Goal: Transaction & Acquisition: Purchase product/service

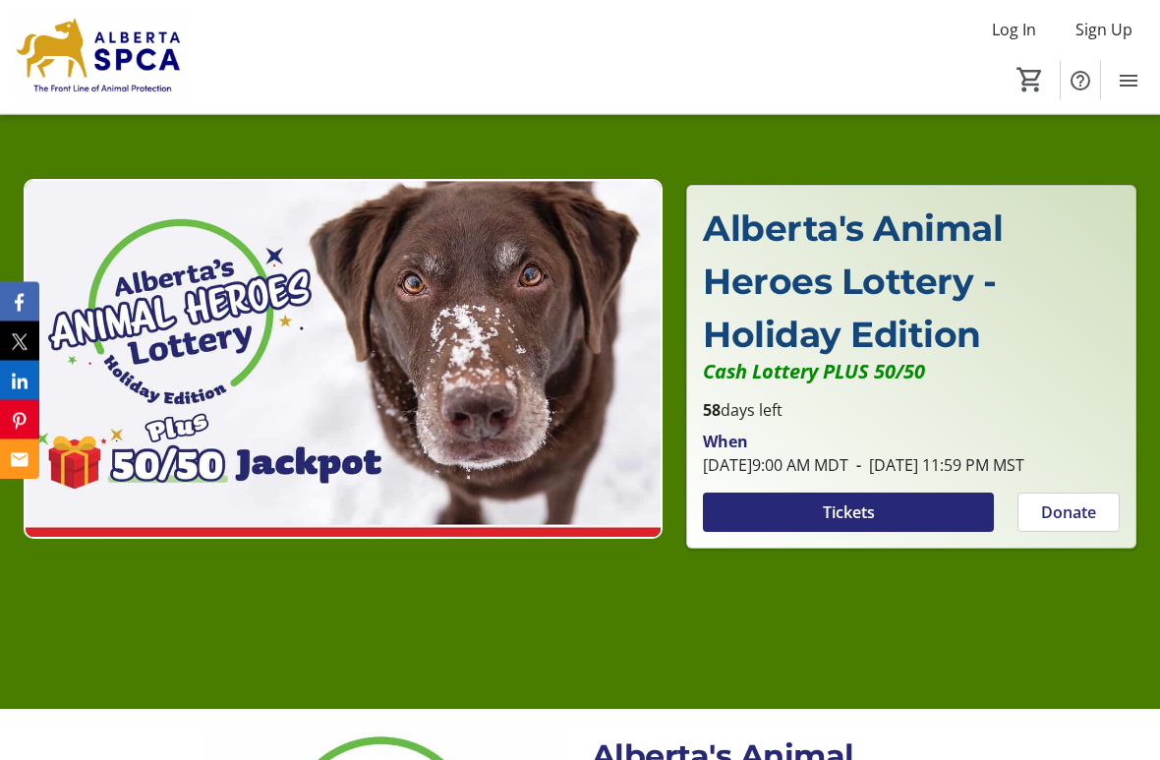
scroll to position [155, 0]
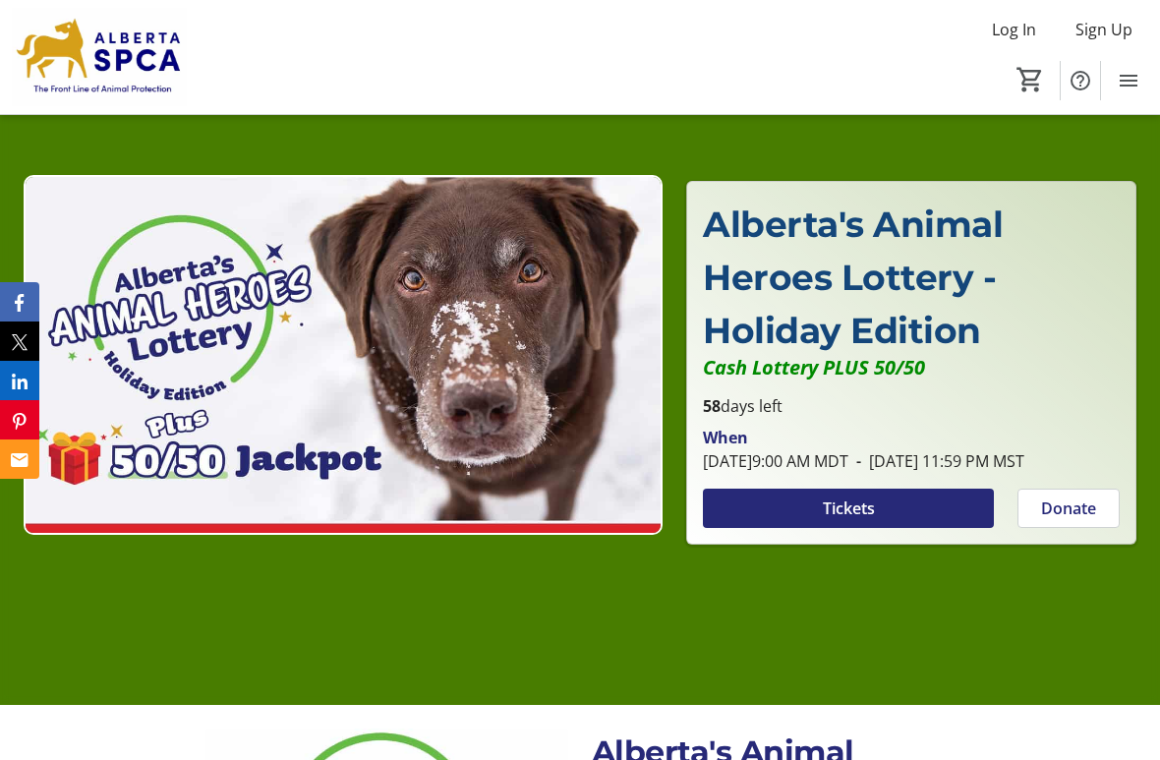
click at [913, 523] on span at bounding box center [848, 508] width 291 height 47
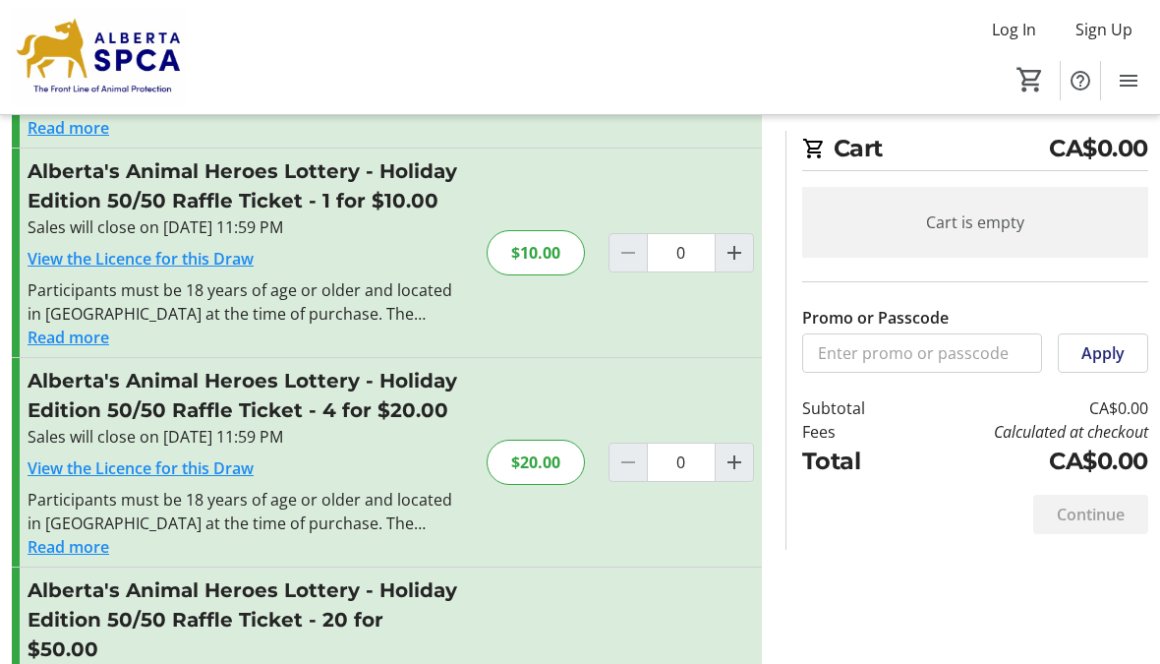
scroll to position [672, 0]
click at [742, 242] on mat-icon "Increment by one" at bounding box center [735, 254] width 24 height 24
type input "1"
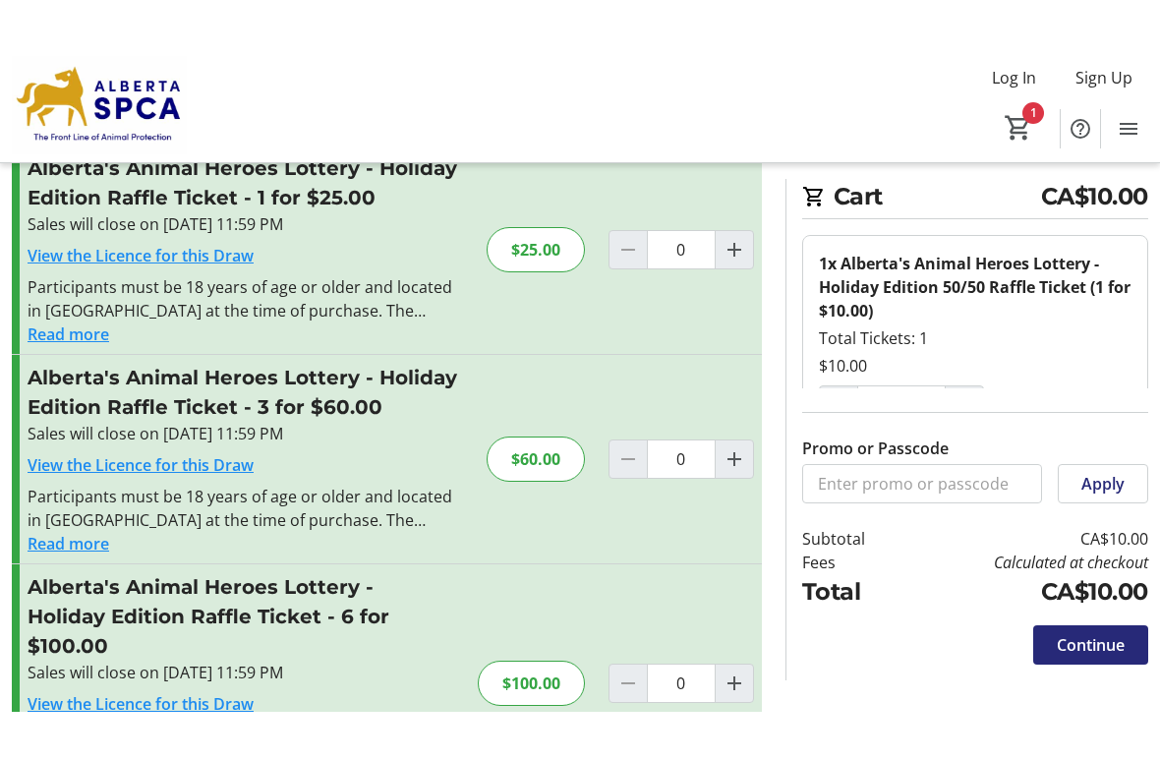
scroll to position [0, 0]
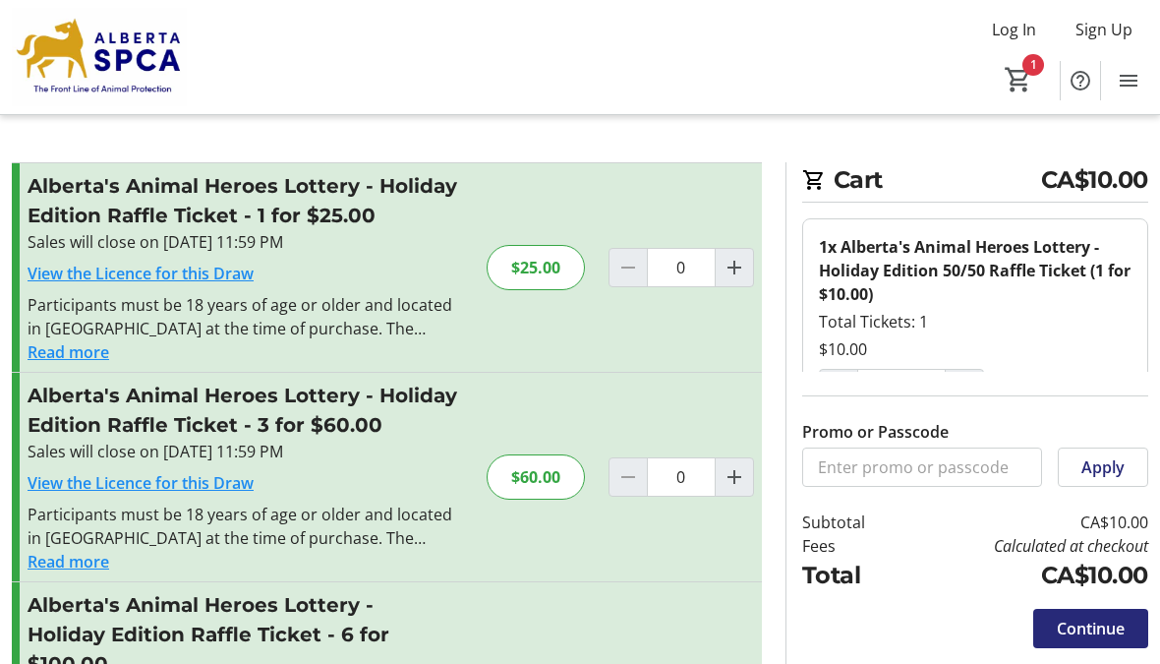
click at [1106, 631] on span "Continue" at bounding box center [1091, 628] width 68 height 24
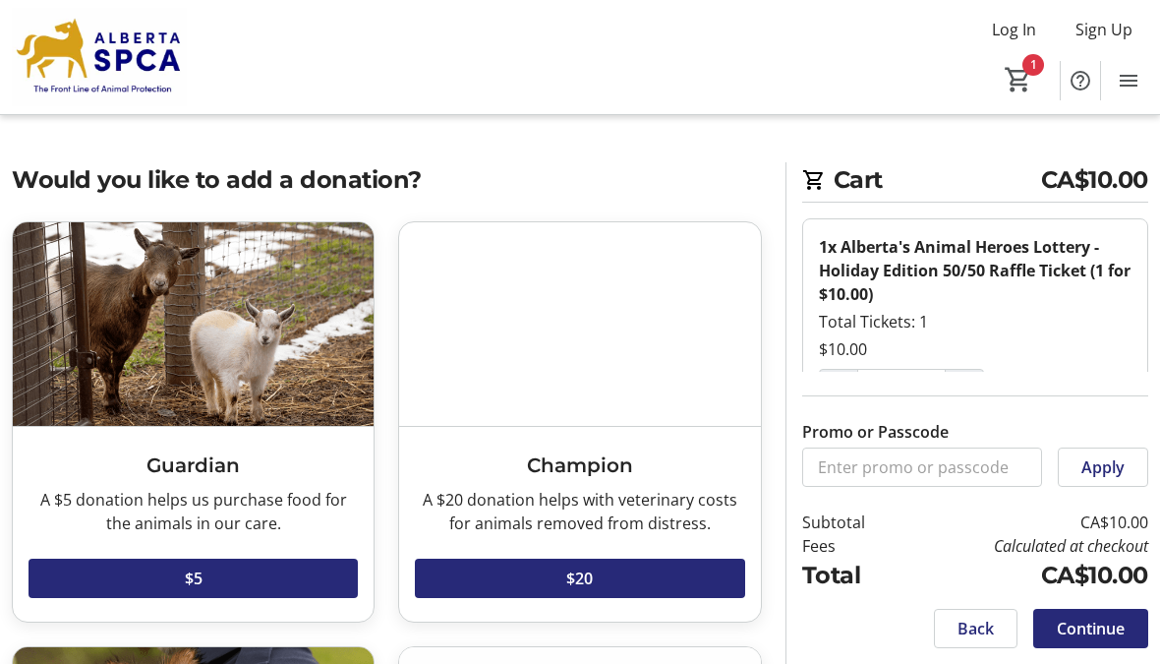
click at [1096, 626] on span "Continue" at bounding box center [1091, 628] width 68 height 24
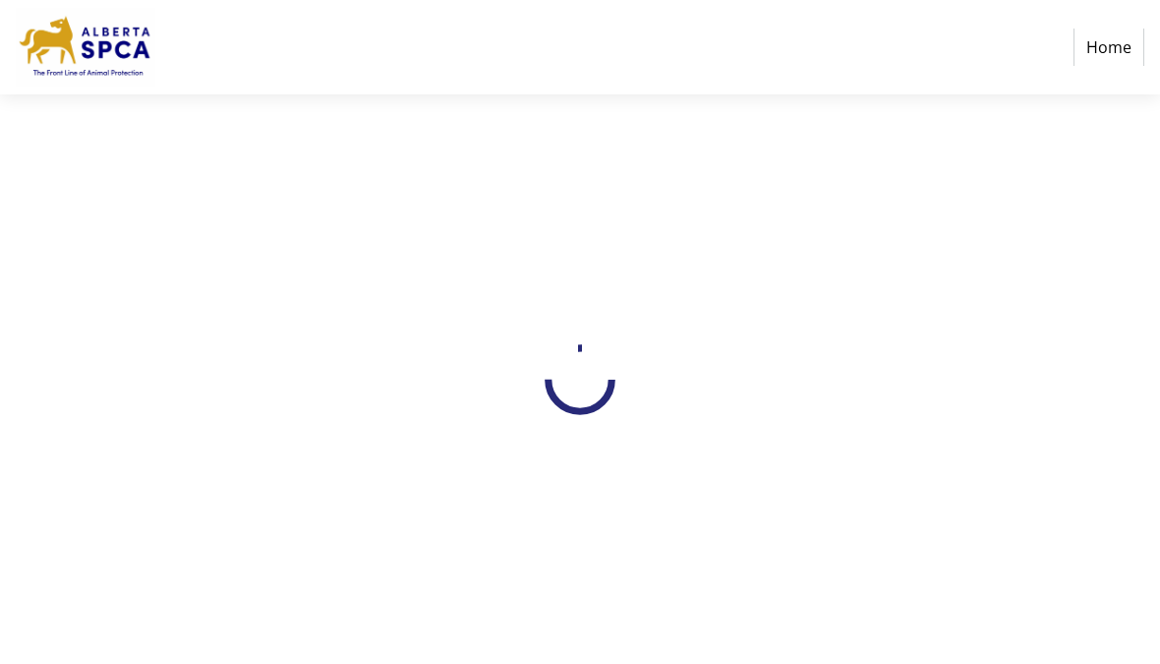
select select "CA"
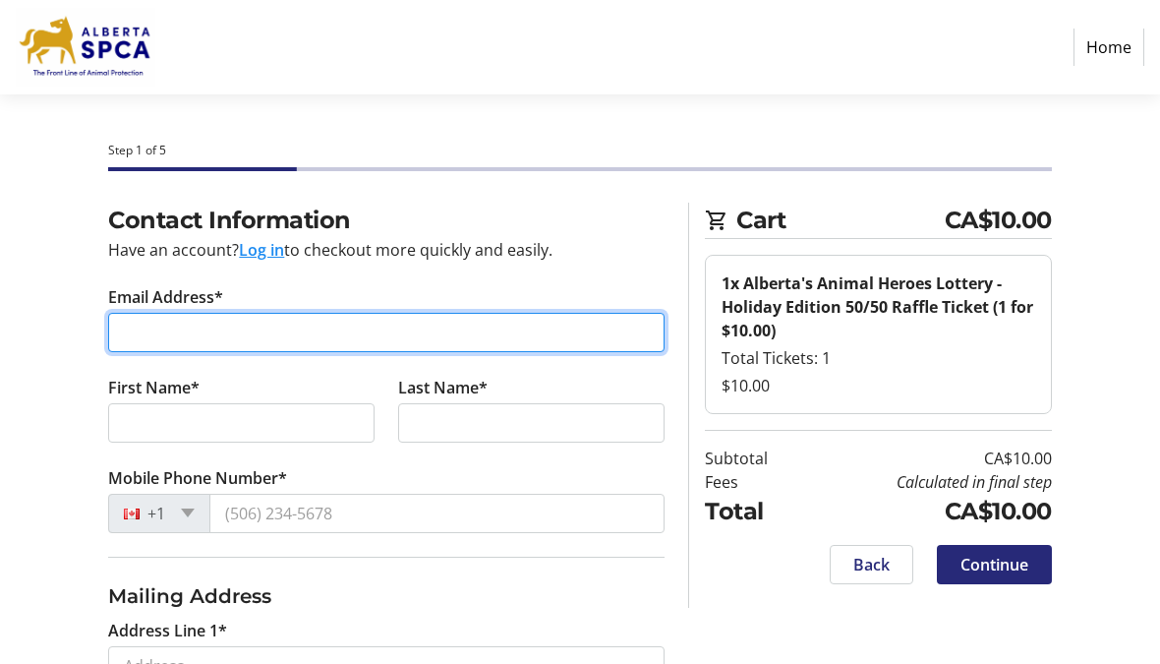
click at [454, 338] on input "Email Address*" at bounding box center [386, 332] width 556 height 39
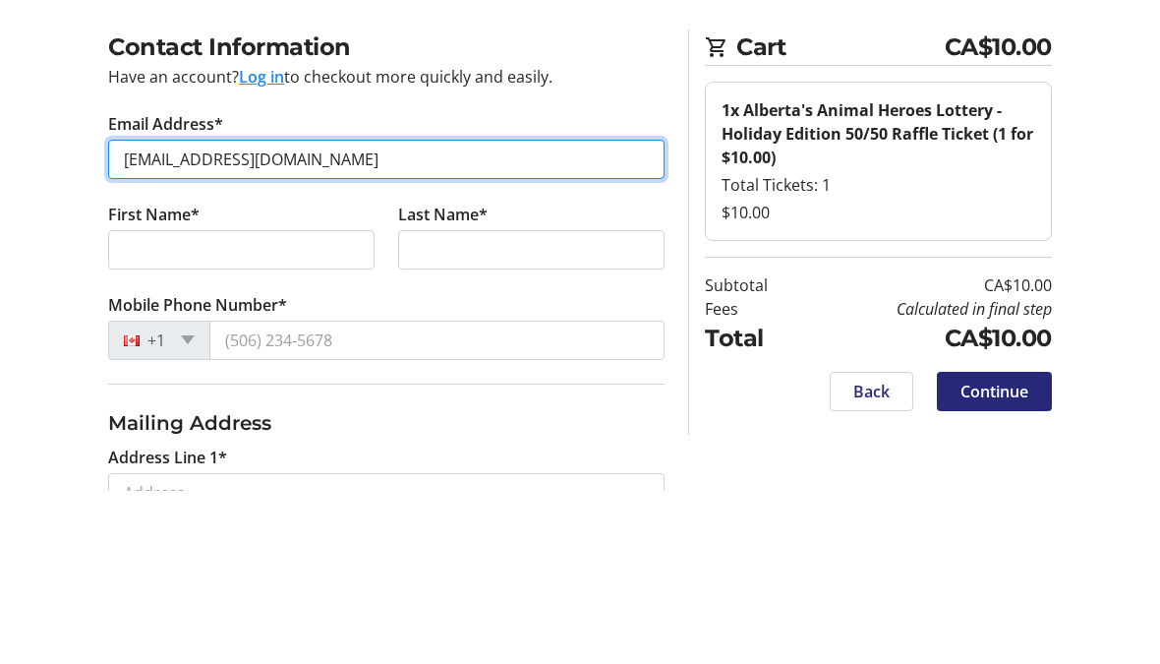
type input "[EMAIL_ADDRESS][DOMAIN_NAME]"
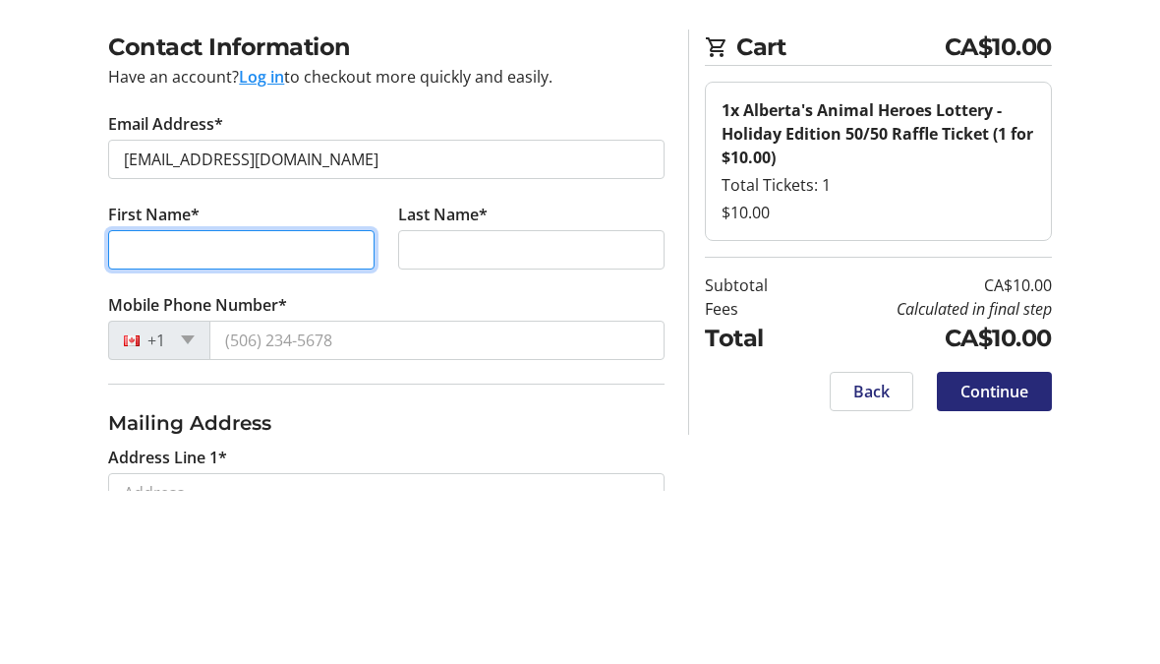
click at [287, 403] on input "First Name*" at bounding box center [241, 422] width 266 height 39
type input "[PERSON_NAME]"
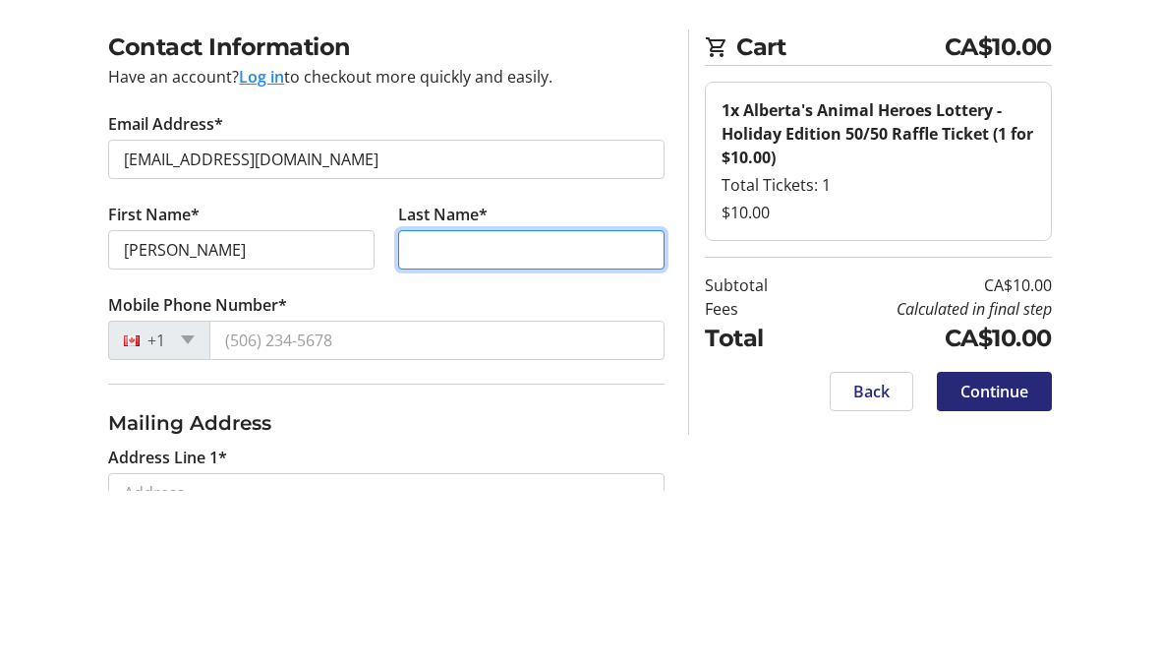
click at [532, 403] on input "Last Name*" at bounding box center [531, 422] width 266 height 39
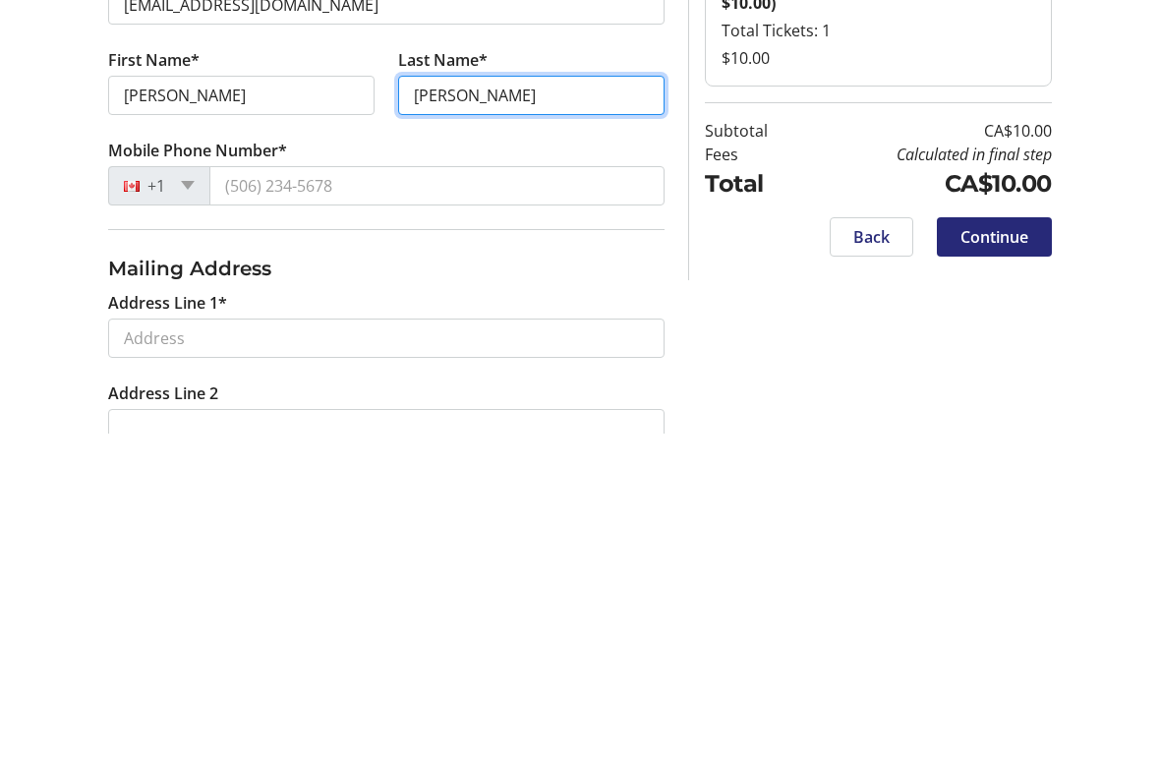
type input "[PERSON_NAME]"
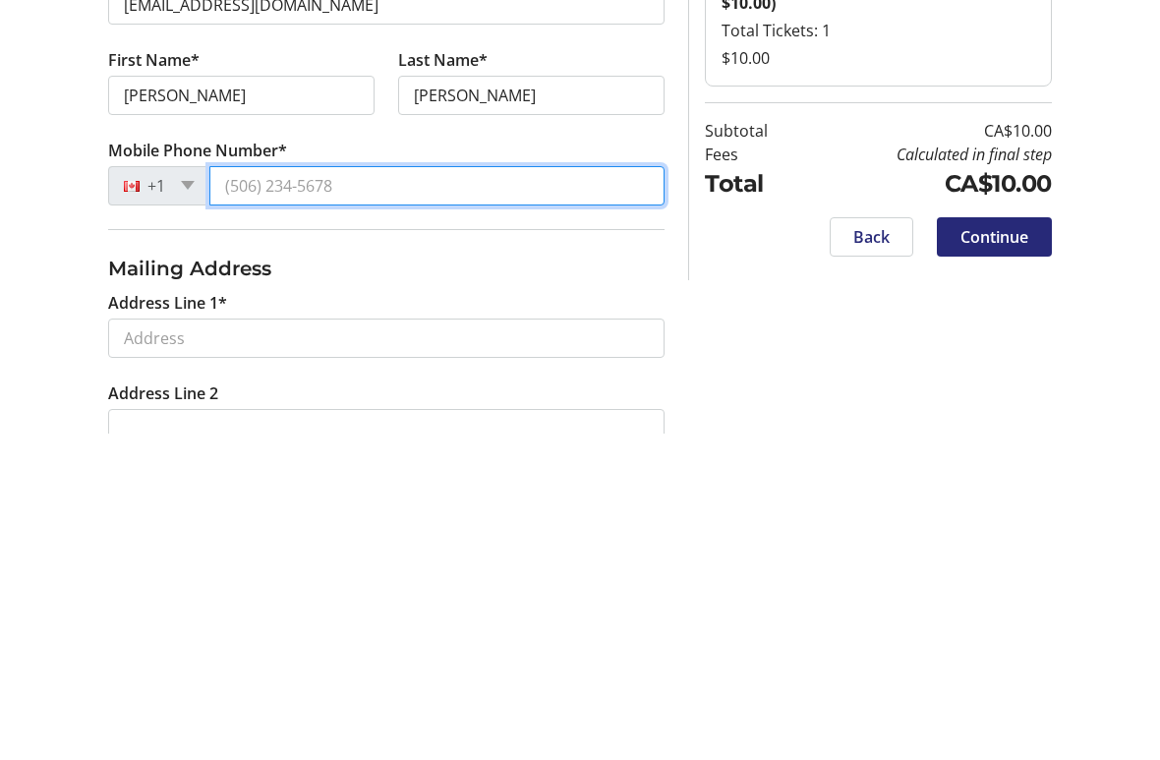
click at [346, 494] on input "Mobile Phone Number*" at bounding box center [436, 513] width 455 height 39
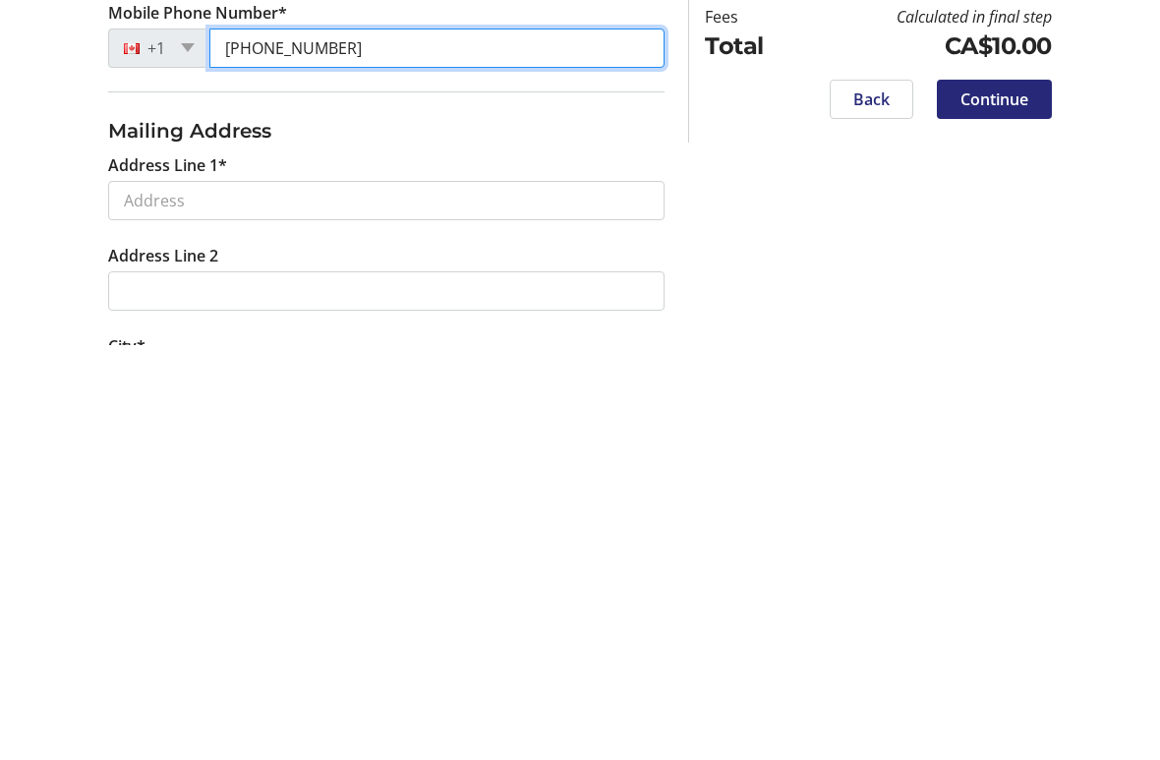
scroll to position [94, 0]
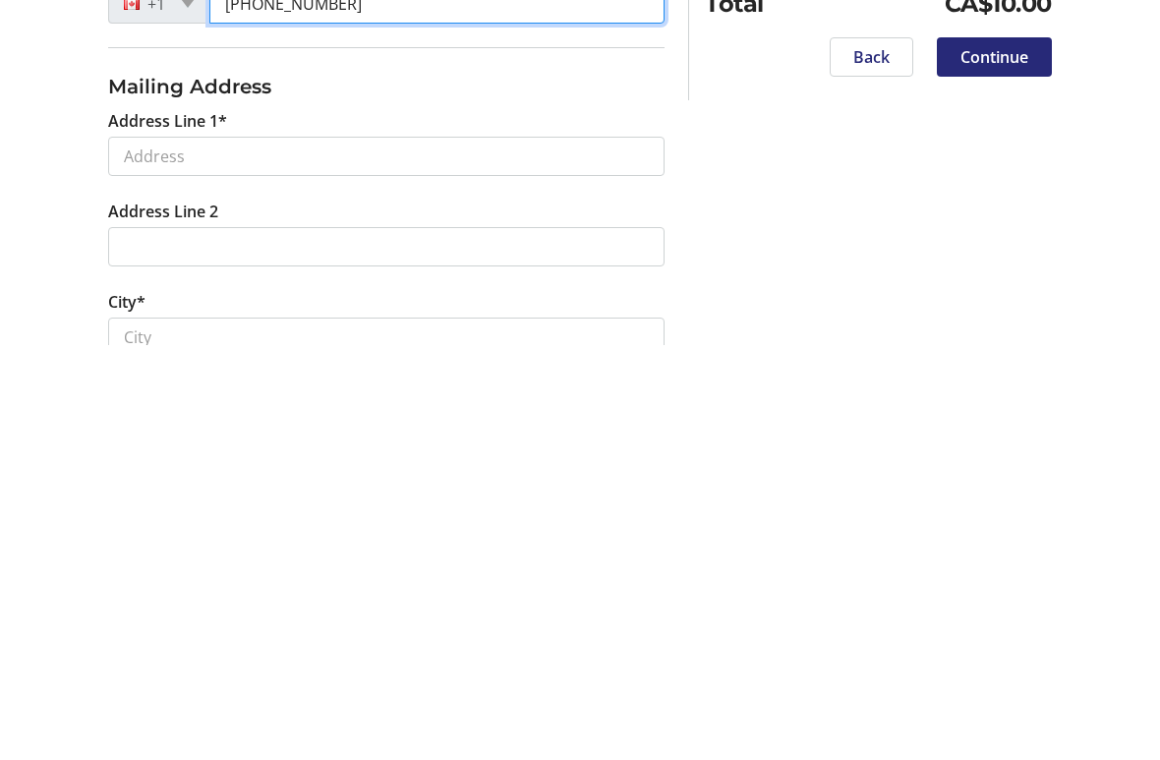
type input "[PHONE_NUMBER]"
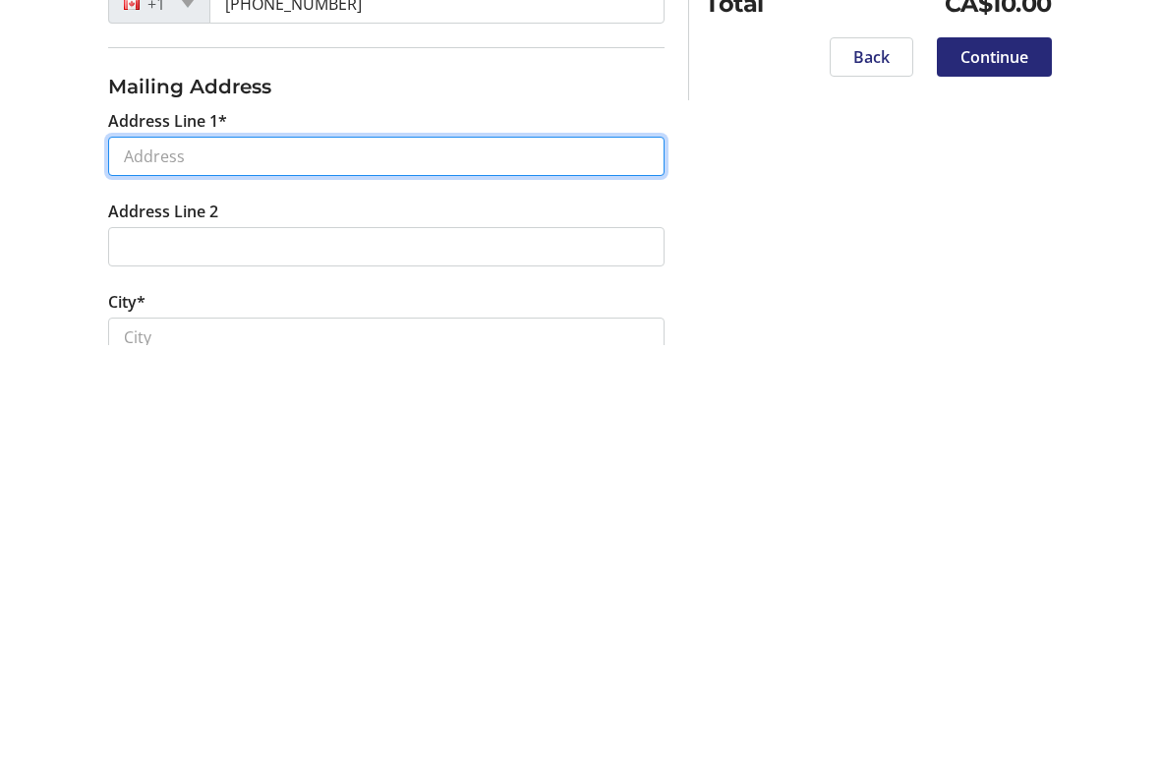
click at [471, 552] on input "Address Line 1*" at bounding box center [386, 571] width 556 height 39
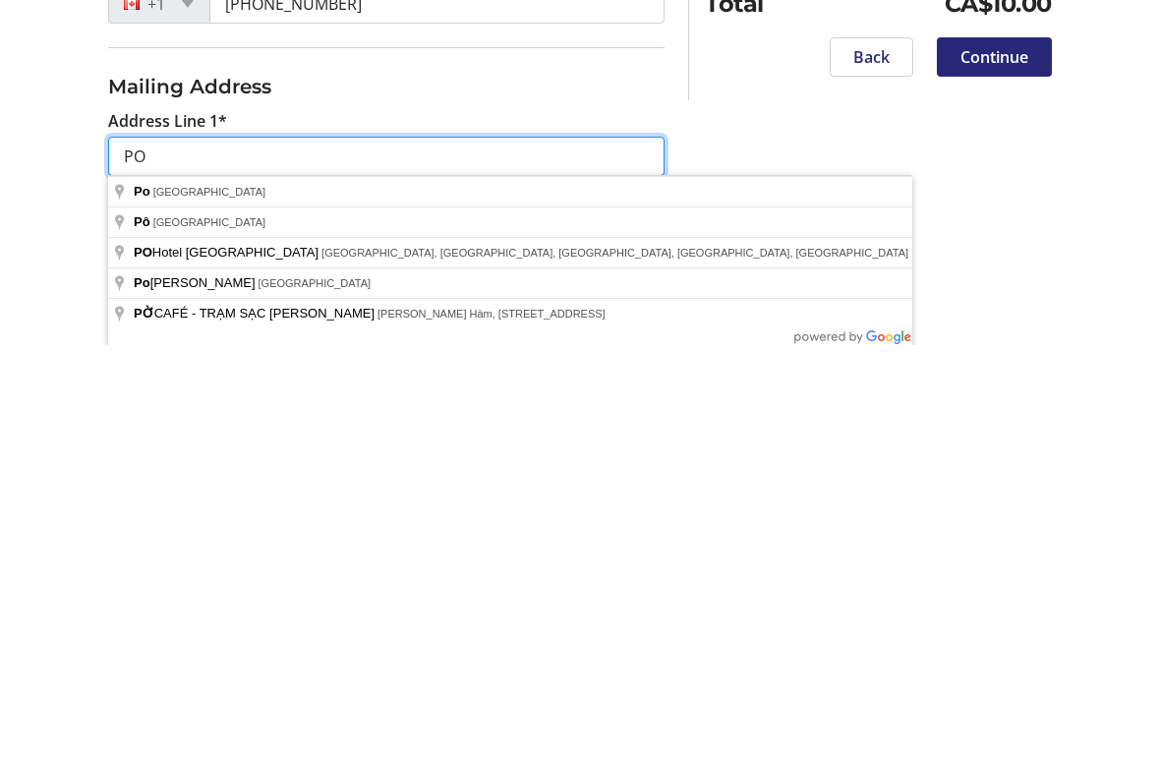
type input "P"
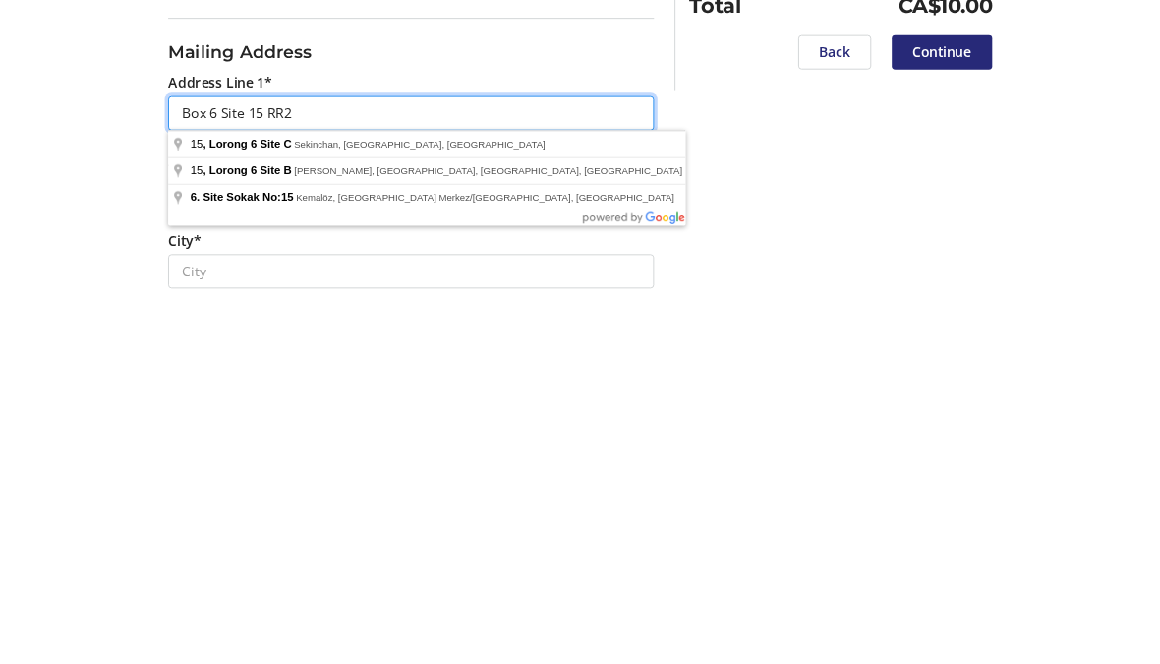
scroll to position [183, 0]
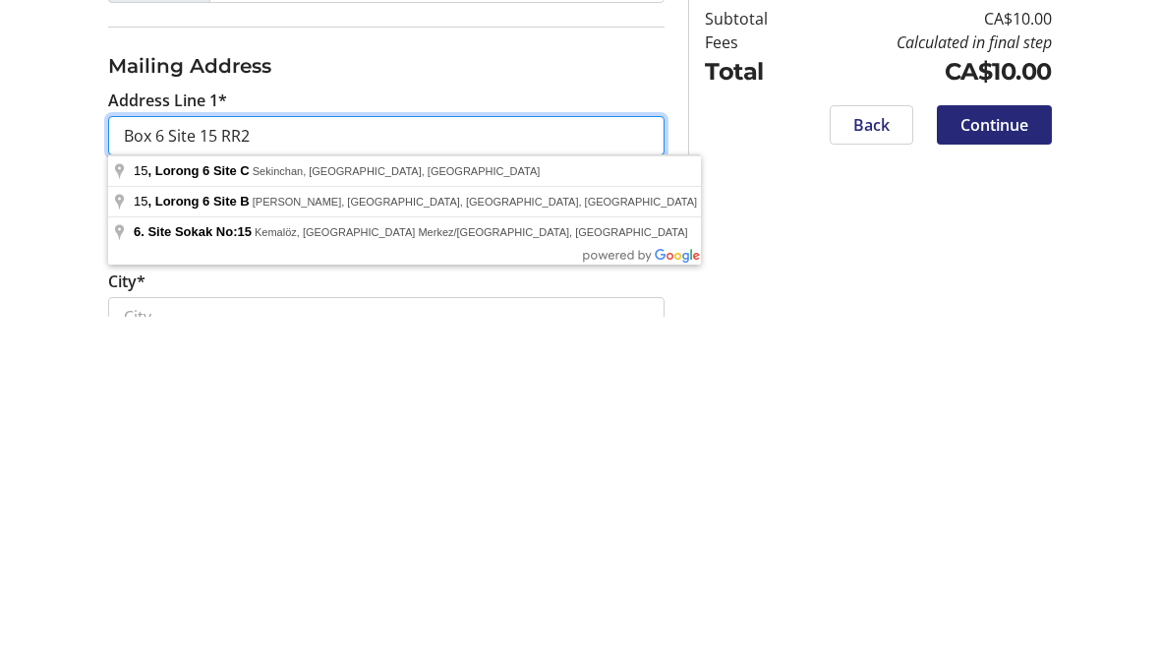
click at [587, 463] on input "Box 6 Site 15 RR2" at bounding box center [386, 482] width 556 height 39
type input "Box 6 Site 15 RR2"
click at [637, 554] on input "Address Line 2" at bounding box center [386, 573] width 556 height 39
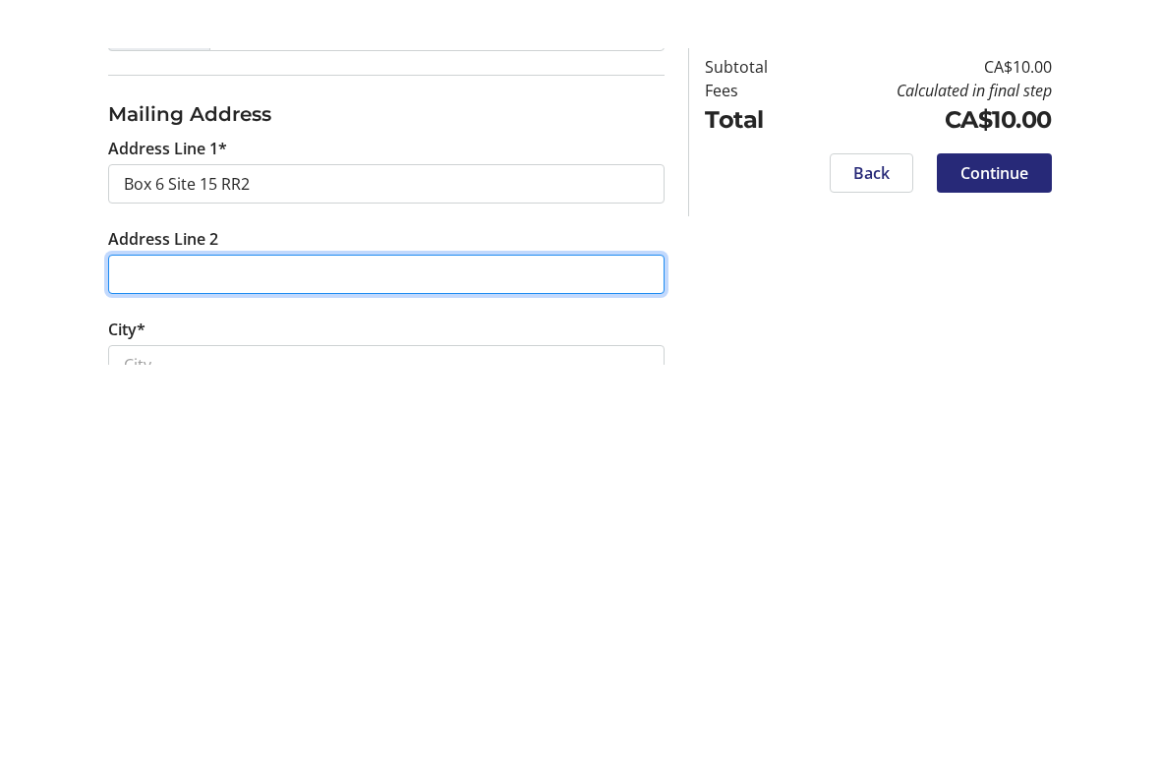
scroll to position [199, 0]
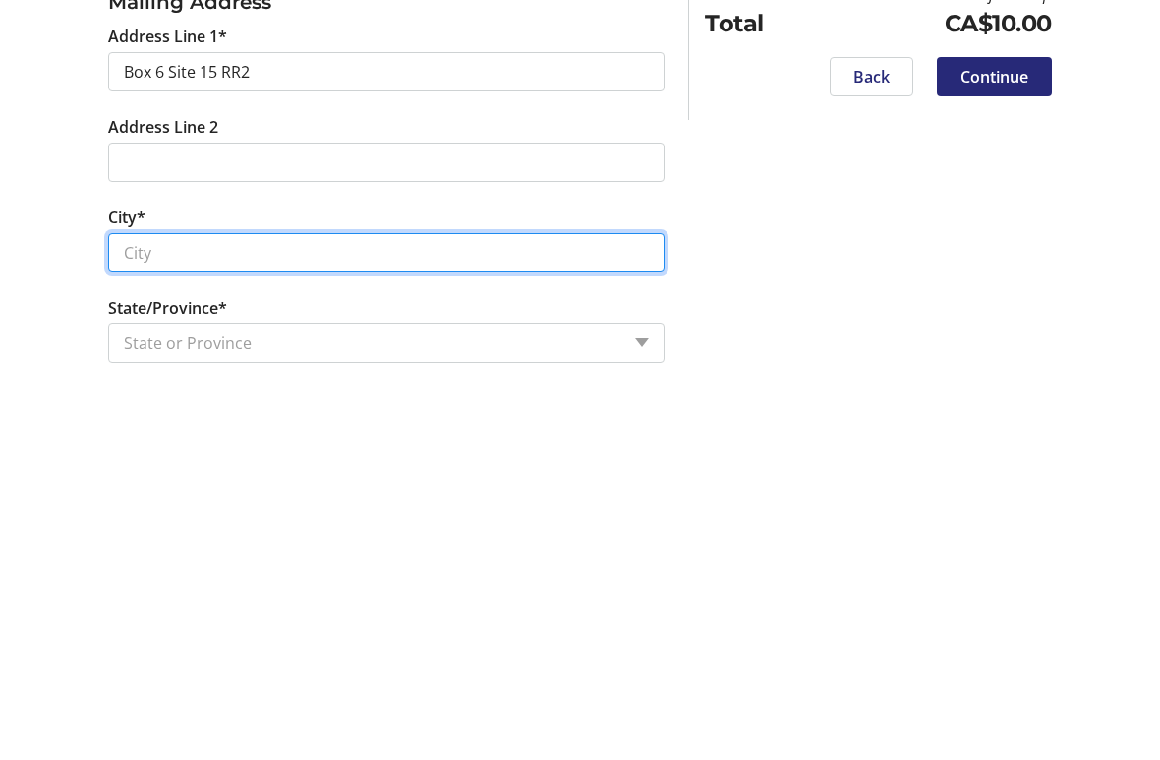
click at [463, 628] on input "City*" at bounding box center [386, 647] width 556 height 39
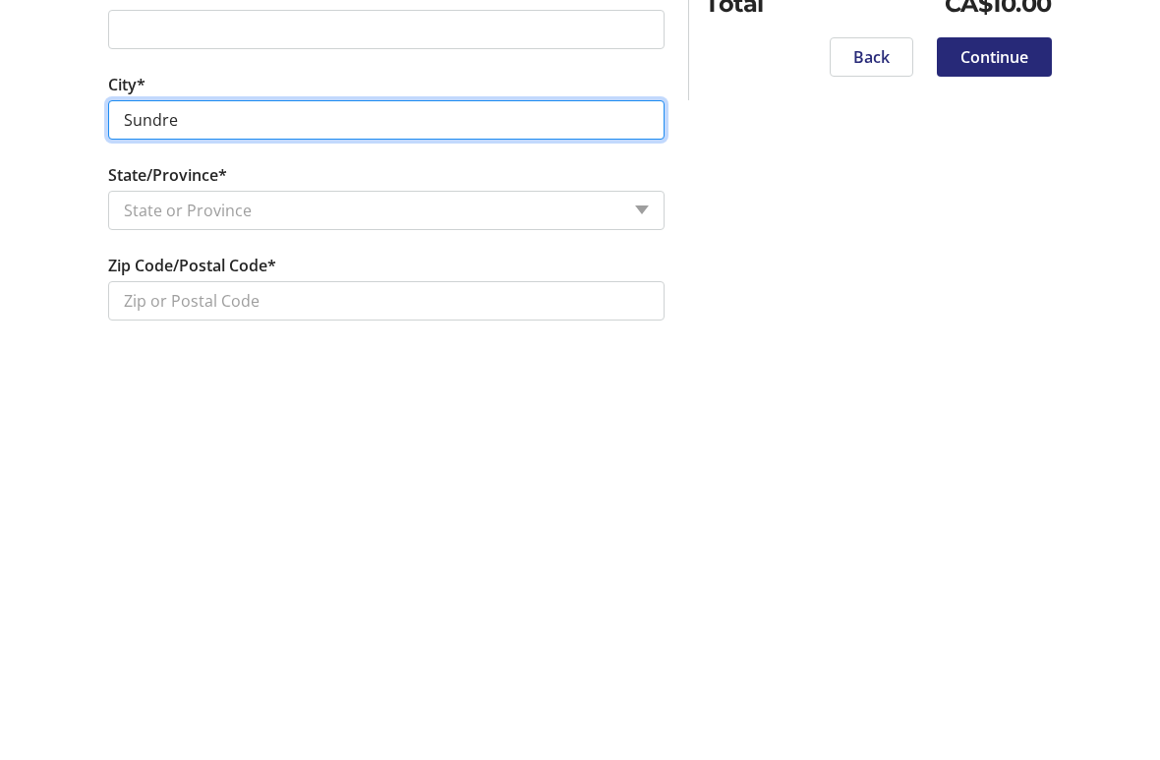
type input "Sundre"
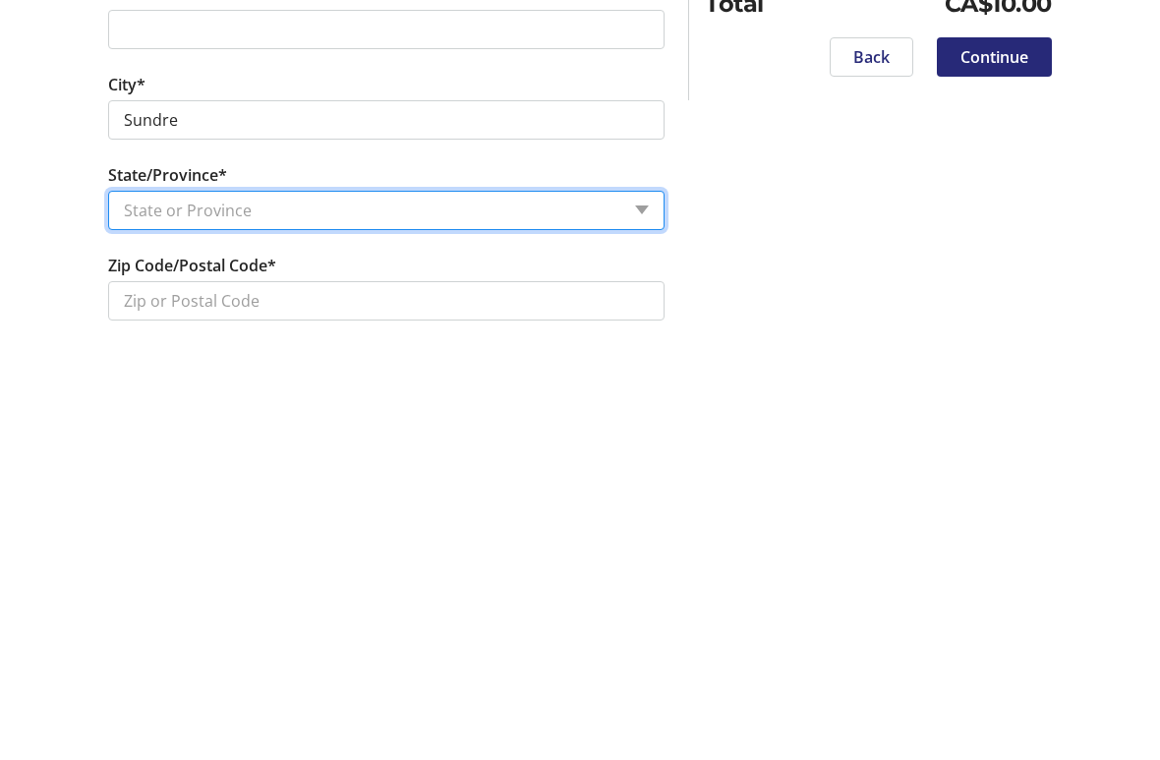
click at [435, 606] on select "State or Province State or Province [GEOGRAPHIC_DATA] [GEOGRAPHIC_DATA] [GEOGRA…" at bounding box center [386, 625] width 556 height 39
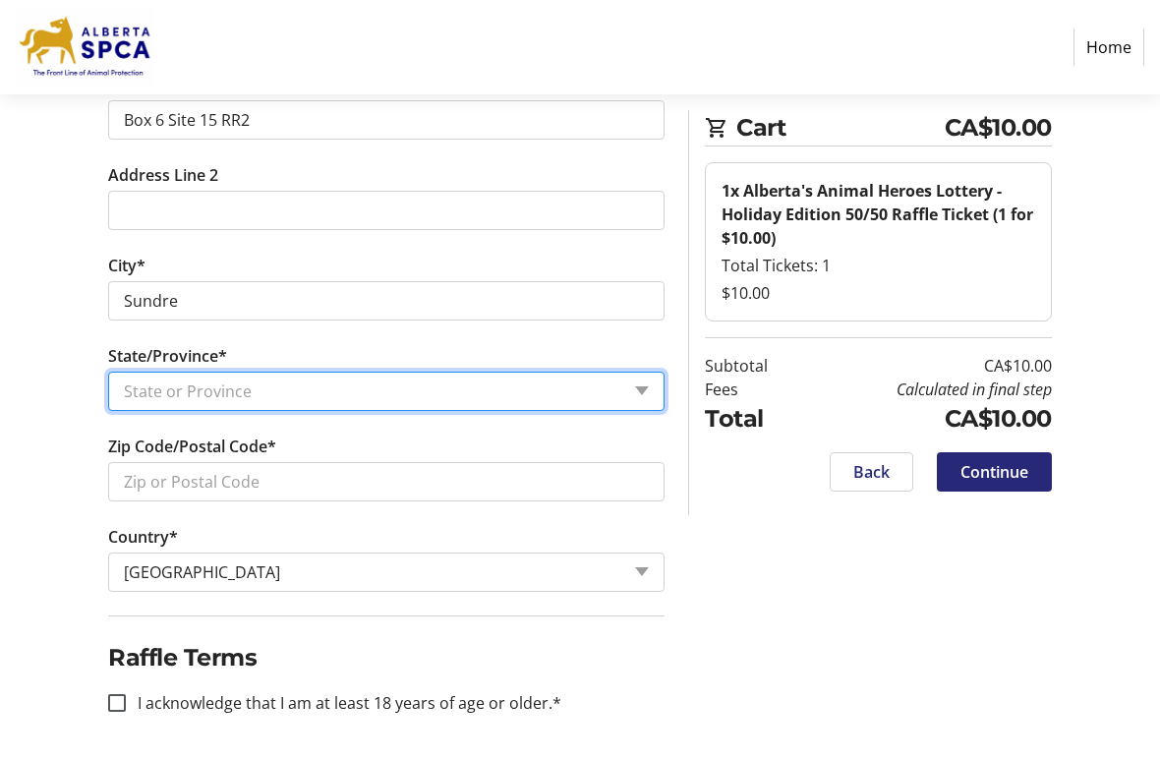
select select "AB"
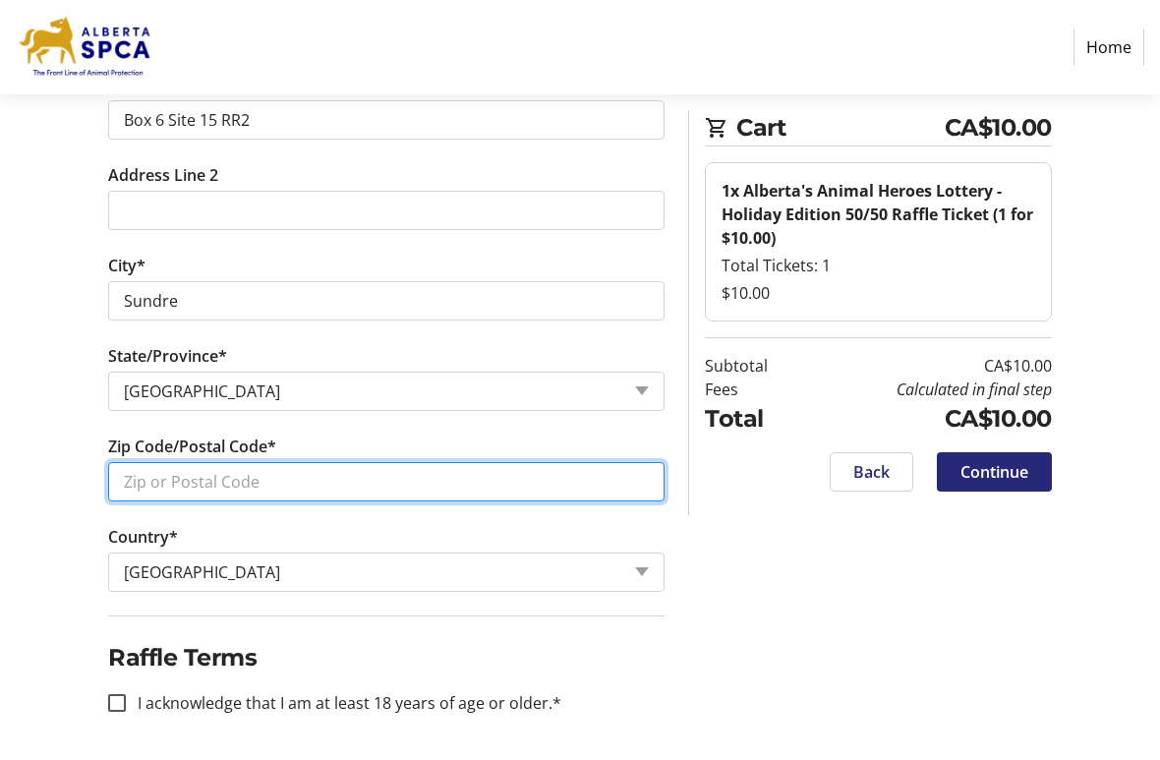
click at [516, 486] on input "Zip Code/Postal Code*" at bounding box center [386, 481] width 556 height 39
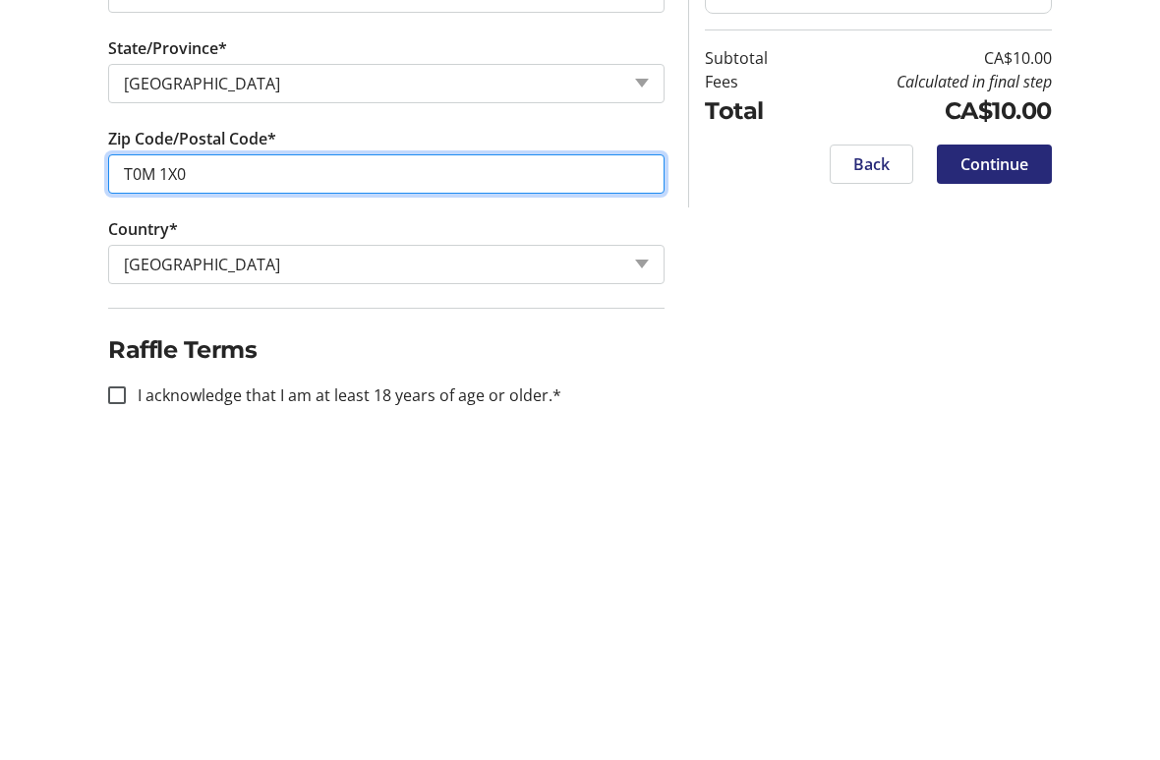
type input "T0M 1X0"
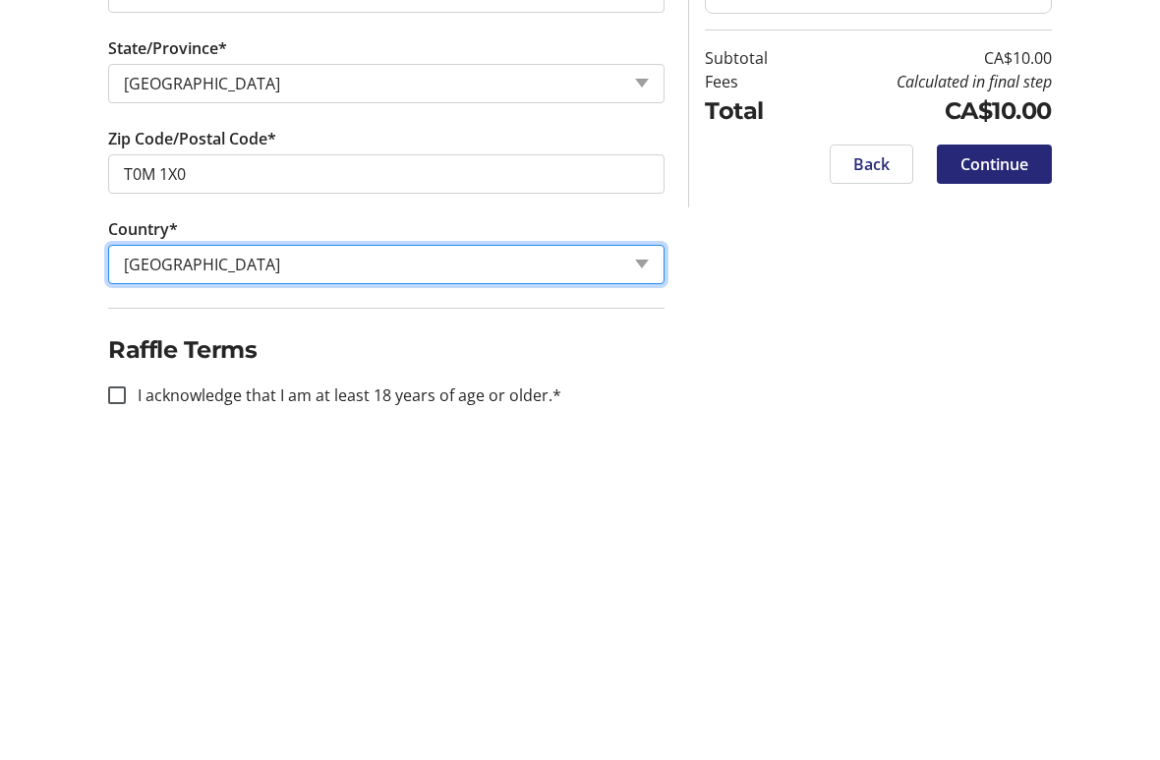
click at [403, 553] on select "Country Country [GEOGRAPHIC_DATA] [GEOGRAPHIC_DATA] [GEOGRAPHIC_DATA] [GEOGRAPH…" at bounding box center [386, 572] width 556 height 39
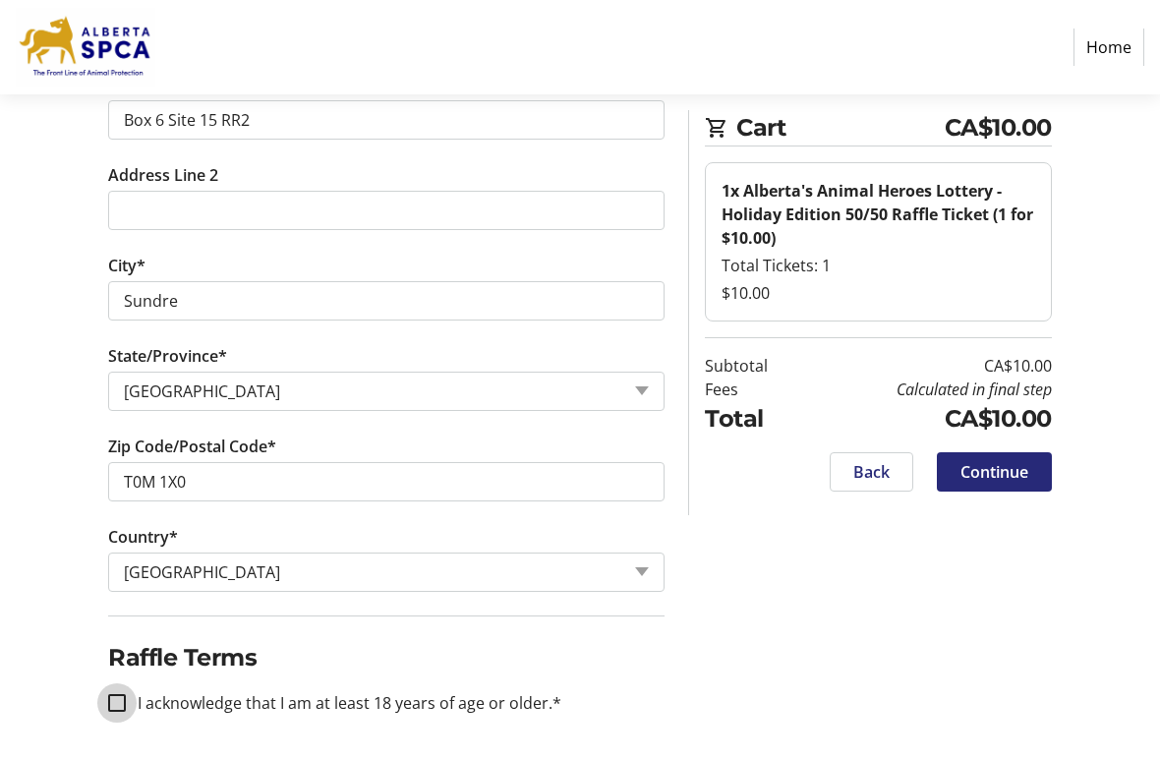
click at [113, 663] on input "I acknowledge that I am at least 18 years of age or older.*" at bounding box center [117, 703] width 18 height 18
checkbox input "true"
click at [1017, 462] on span "Continue" at bounding box center [995, 472] width 68 height 24
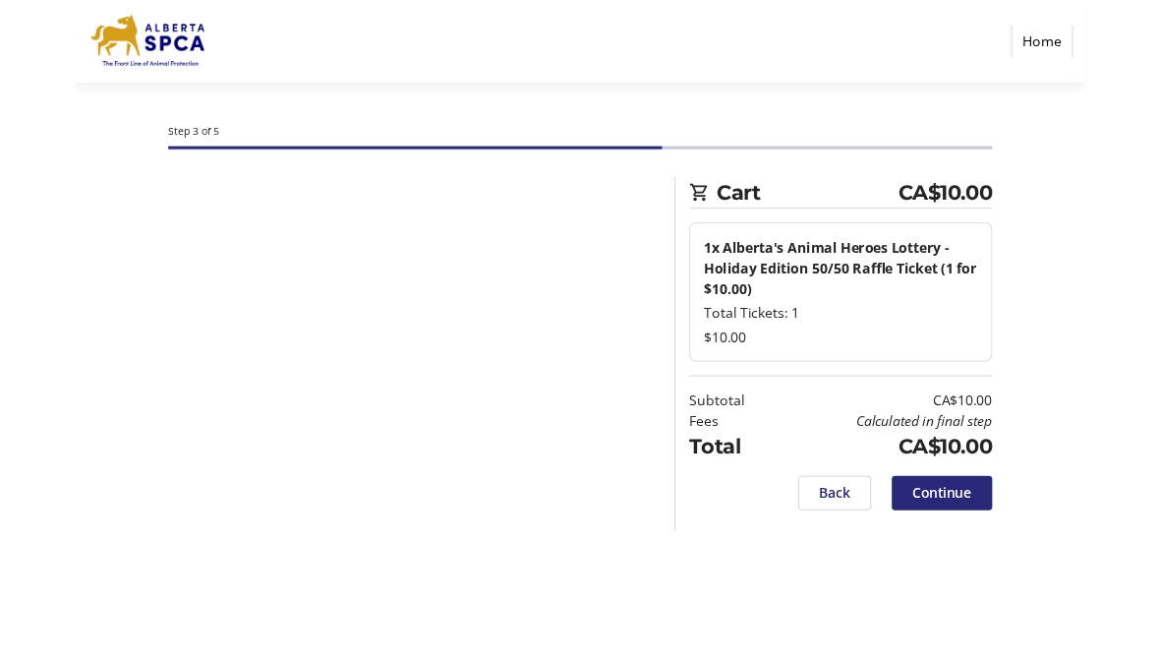
scroll to position [0, 0]
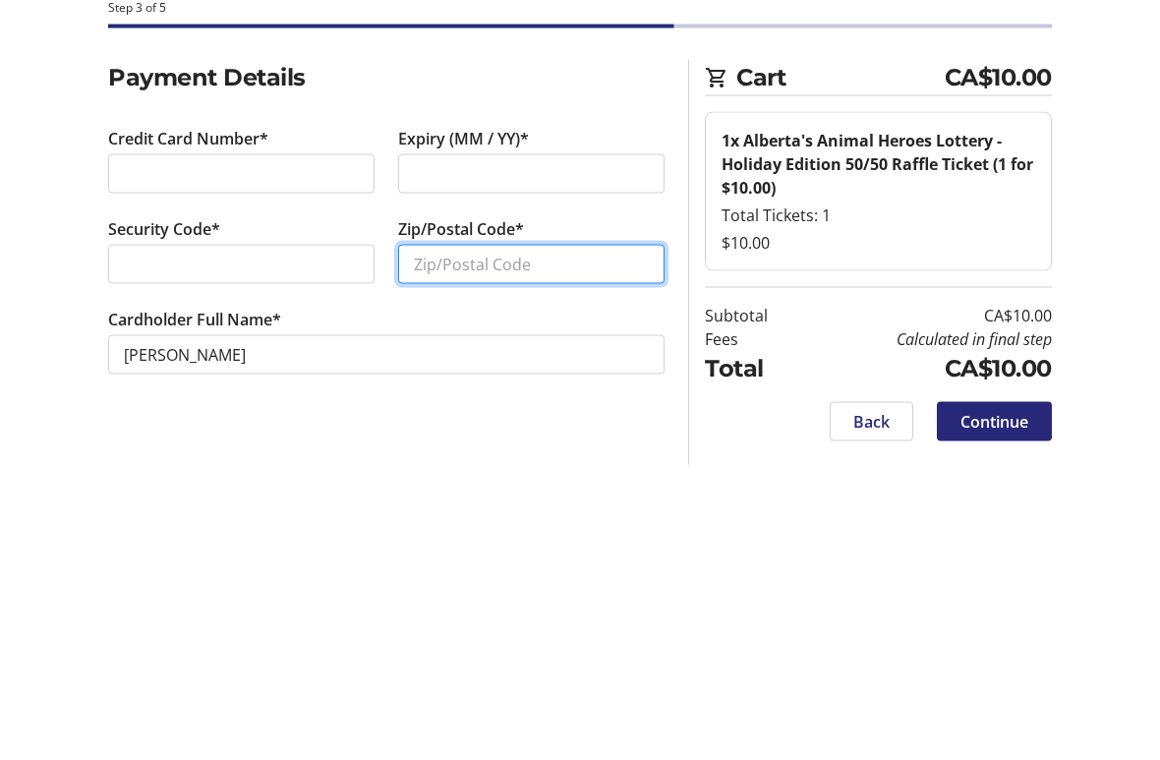
click at [549, 387] on input "Zip/Postal Code*" at bounding box center [531, 406] width 266 height 39
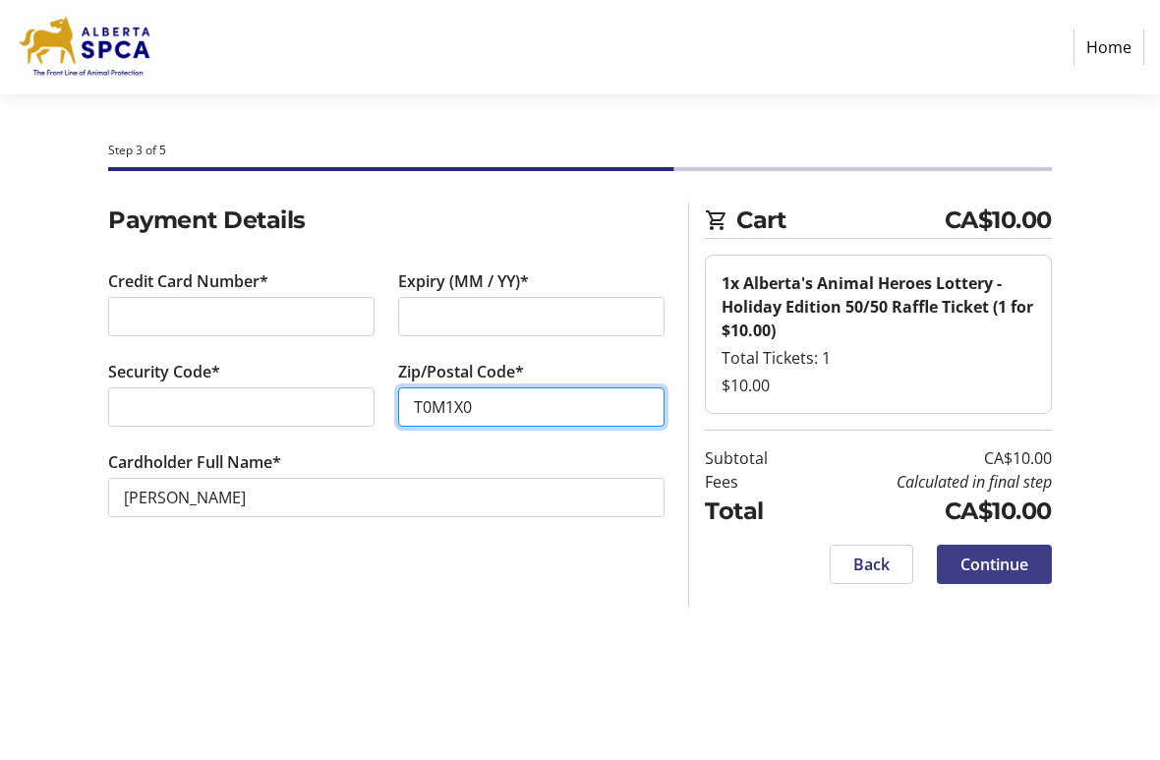
type input "T0M1X0"
click at [1017, 564] on span "Continue" at bounding box center [995, 565] width 68 height 24
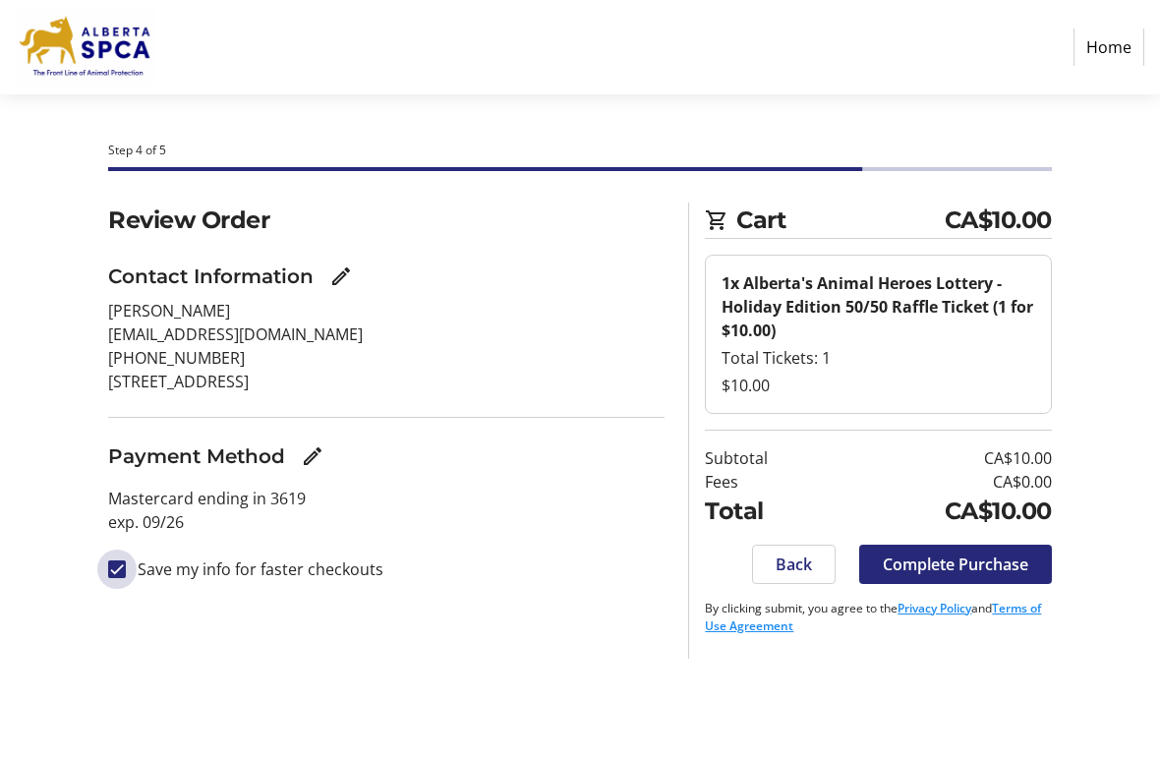
click at [123, 569] on input "Save my info for faster checkouts" at bounding box center [117, 569] width 18 height 18
checkbox input "false"
click at [1016, 567] on span "Complete Purchase" at bounding box center [956, 565] width 146 height 24
